Goal: Information Seeking & Learning: Find contact information

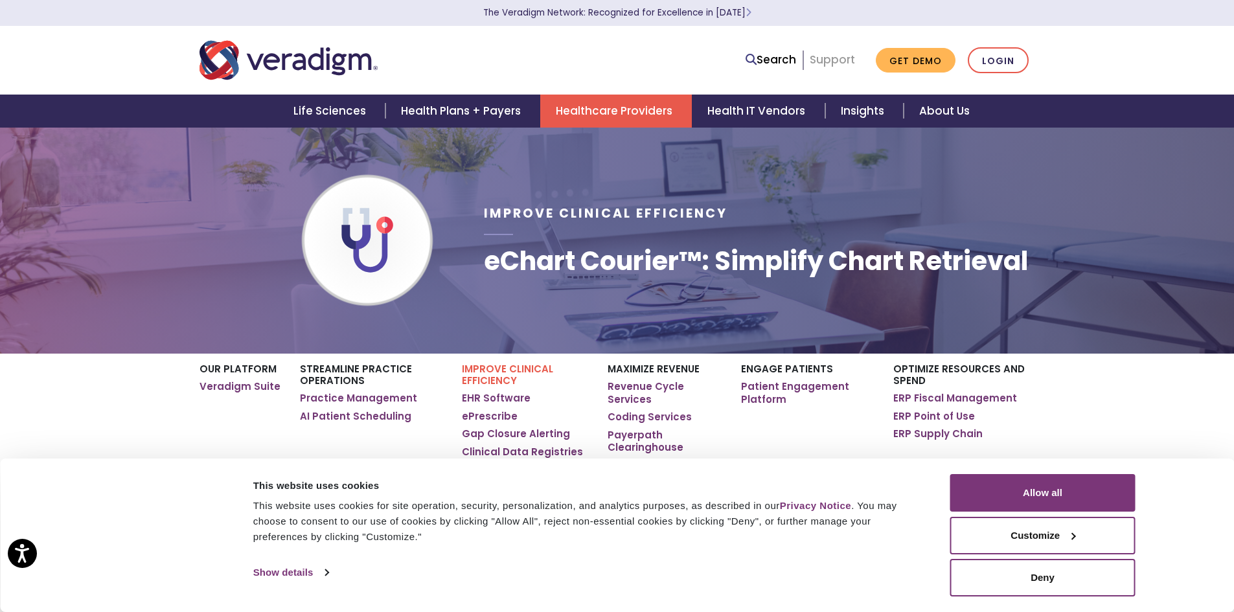
click at [832, 60] on link "Support" at bounding box center [832, 60] width 45 height 16
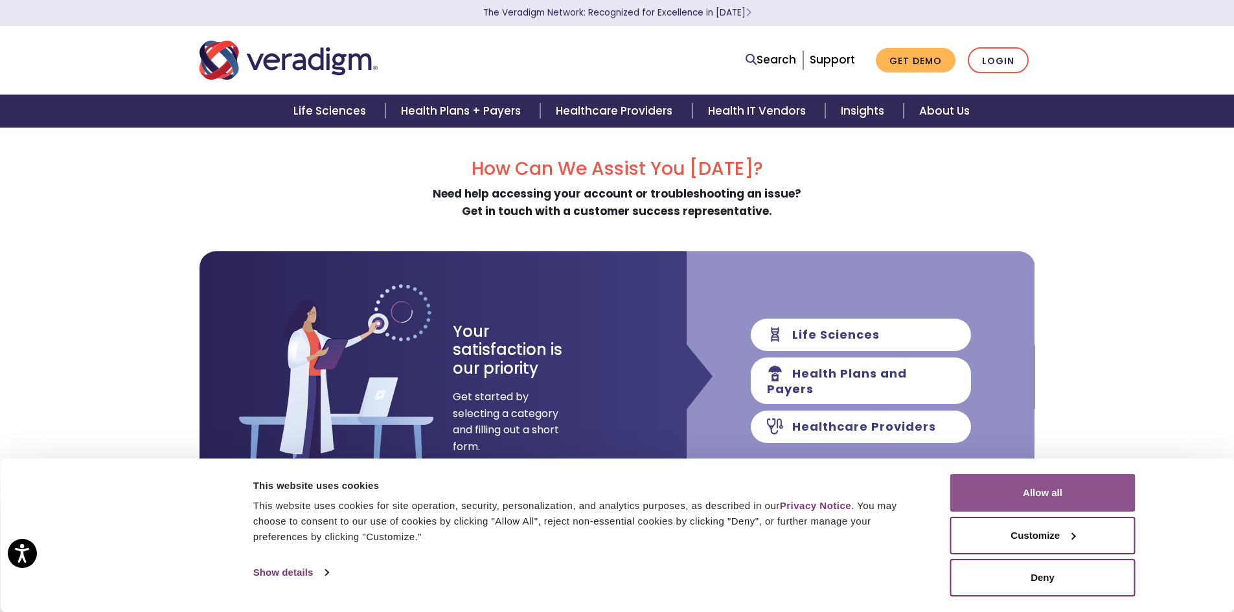
click at [1058, 495] on button "Allow all" at bounding box center [1042, 493] width 185 height 38
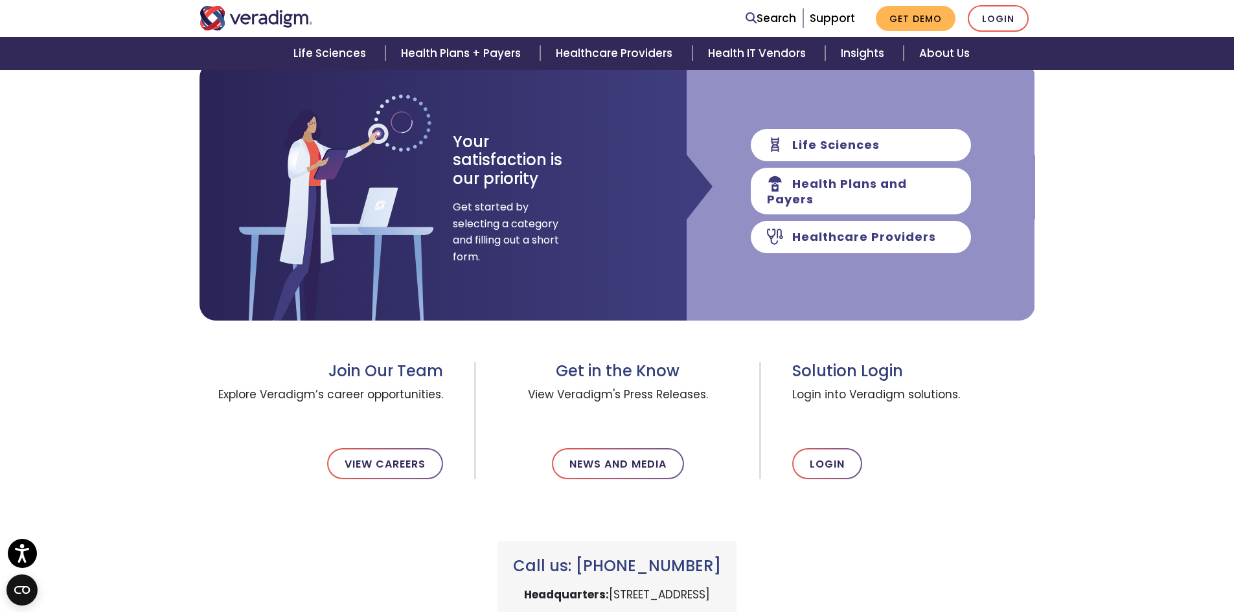
scroll to position [194, 0]
